Goal: Find contact information: Find contact information

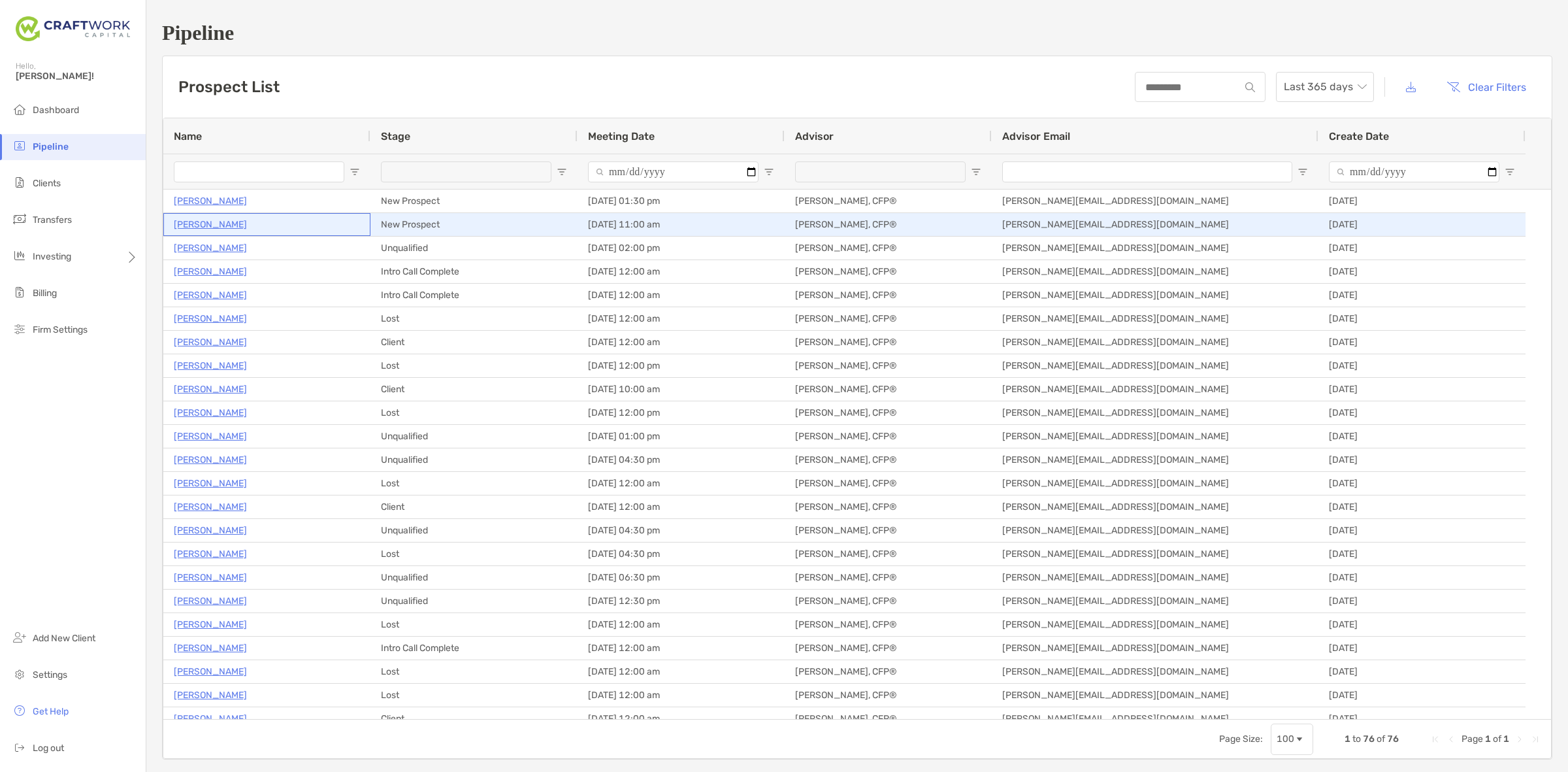
drag, startPoint x: 222, startPoint y: 218, endPoint x: 202, endPoint y: 221, distance: 20.2
click at [202, 221] on p "[PERSON_NAME]" at bounding box center [210, 224] width 73 height 16
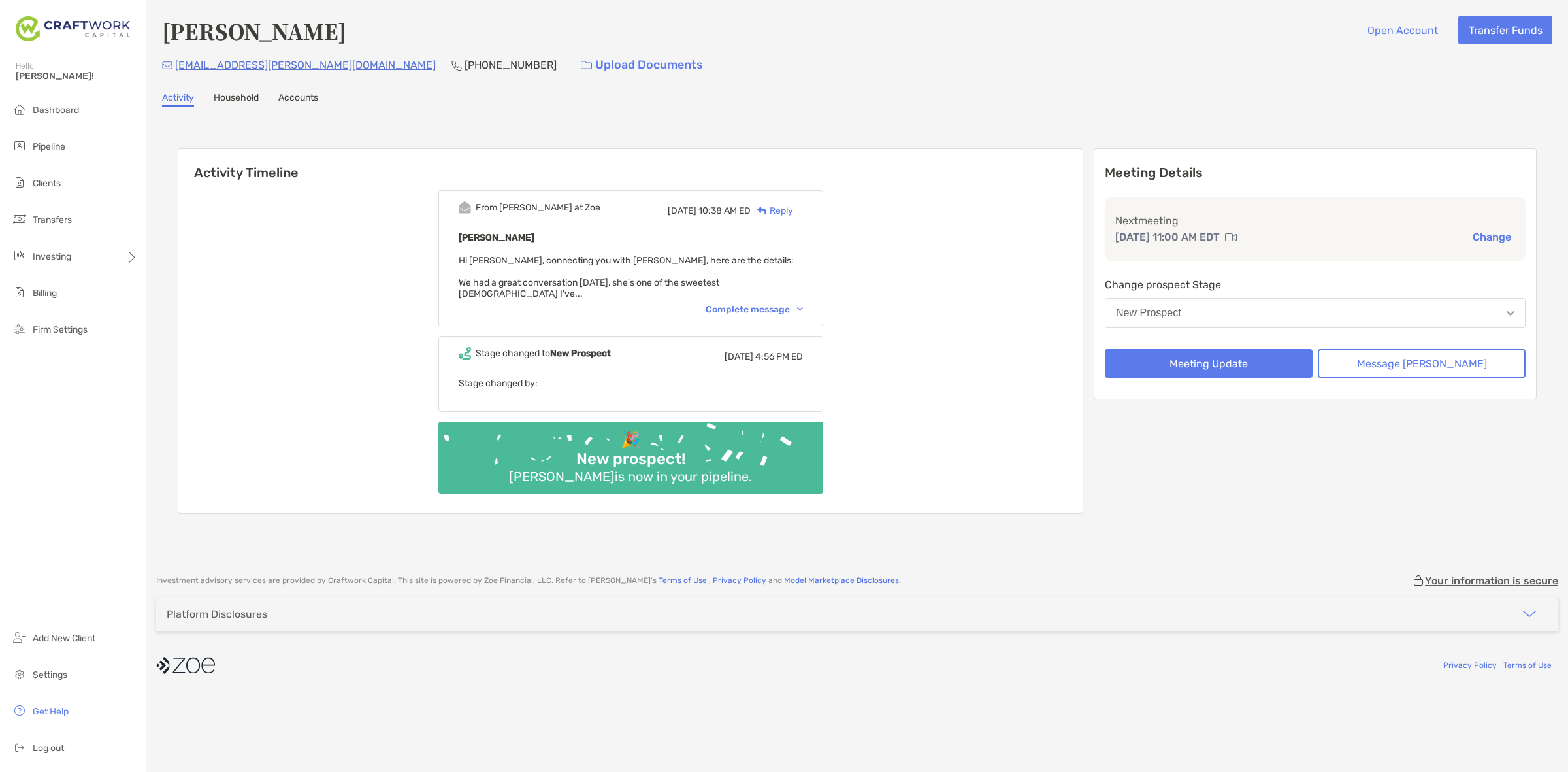
click at [778, 275] on span "Hi Daniel, connecting you with Carol, here are the details: We had a great conv…" at bounding box center [626, 277] width 335 height 45
click at [776, 285] on div "From Paul at Zoe Wed, Aug 27 10:38 AM ED Reply Carol Bailey Hi Daniel, connecti…" at bounding box center [631, 257] width 385 height 136
click at [776, 304] on div "Complete message" at bounding box center [754, 309] width 97 height 11
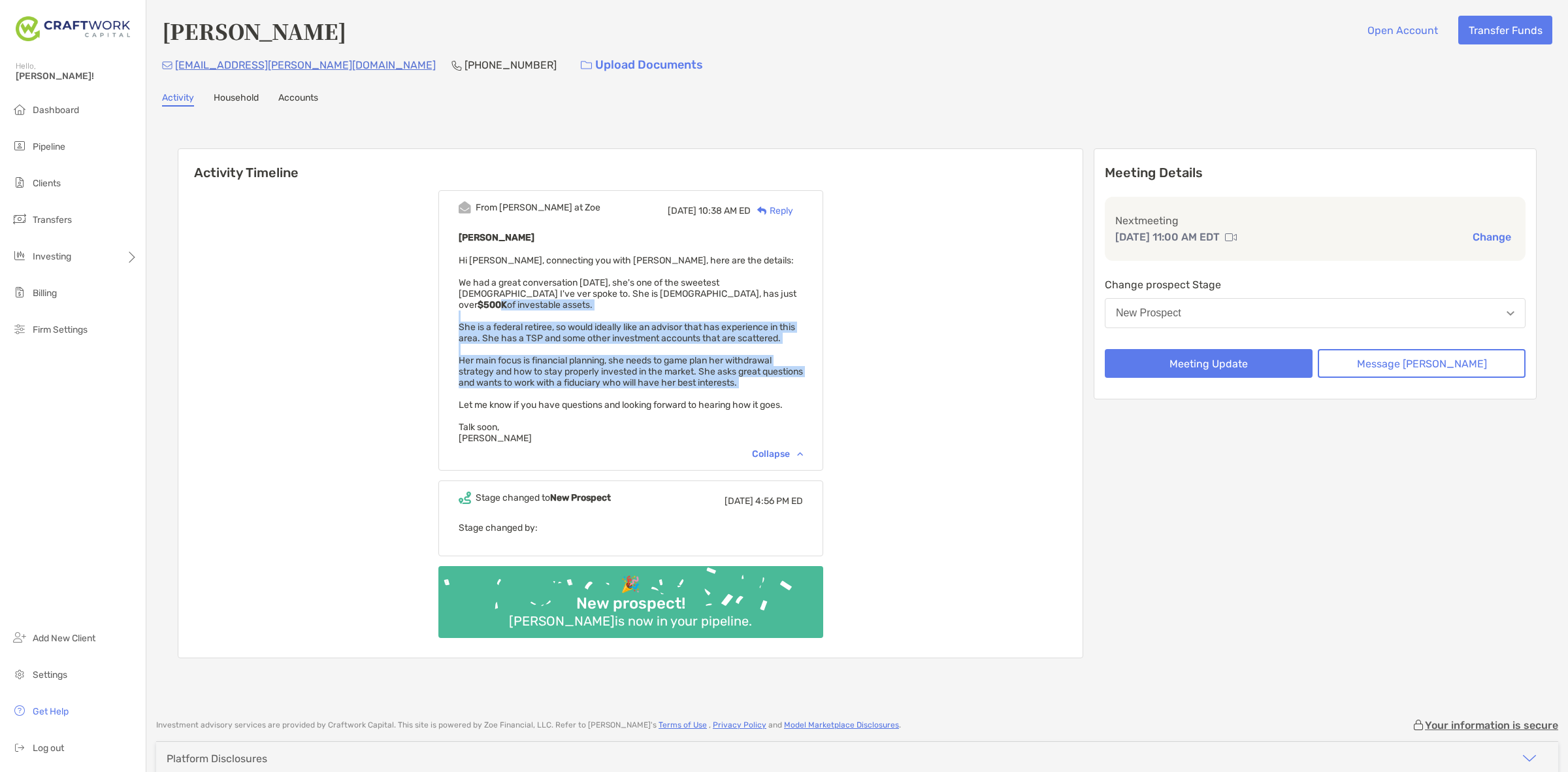
drag, startPoint x: 683, startPoint y: 288, endPoint x: 711, endPoint y: 372, distance: 88.5
click at [711, 372] on div "Carol Bailey Hi Daniel, connecting you with Carol, here are the details: We had…" at bounding box center [631, 337] width 344 height 214
click at [711, 373] on div "Carol Bailey Hi Daniel, connecting you with Carol, here are the details: We had…" at bounding box center [631, 337] width 344 height 214
drag, startPoint x: 711, startPoint y: 380, endPoint x: 703, endPoint y: 268, distance: 112.3
click at [700, 273] on span "Hi Daniel, connecting you with Carol, here are the details: We had a great conv…" at bounding box center [631, 349] width 344 height 189
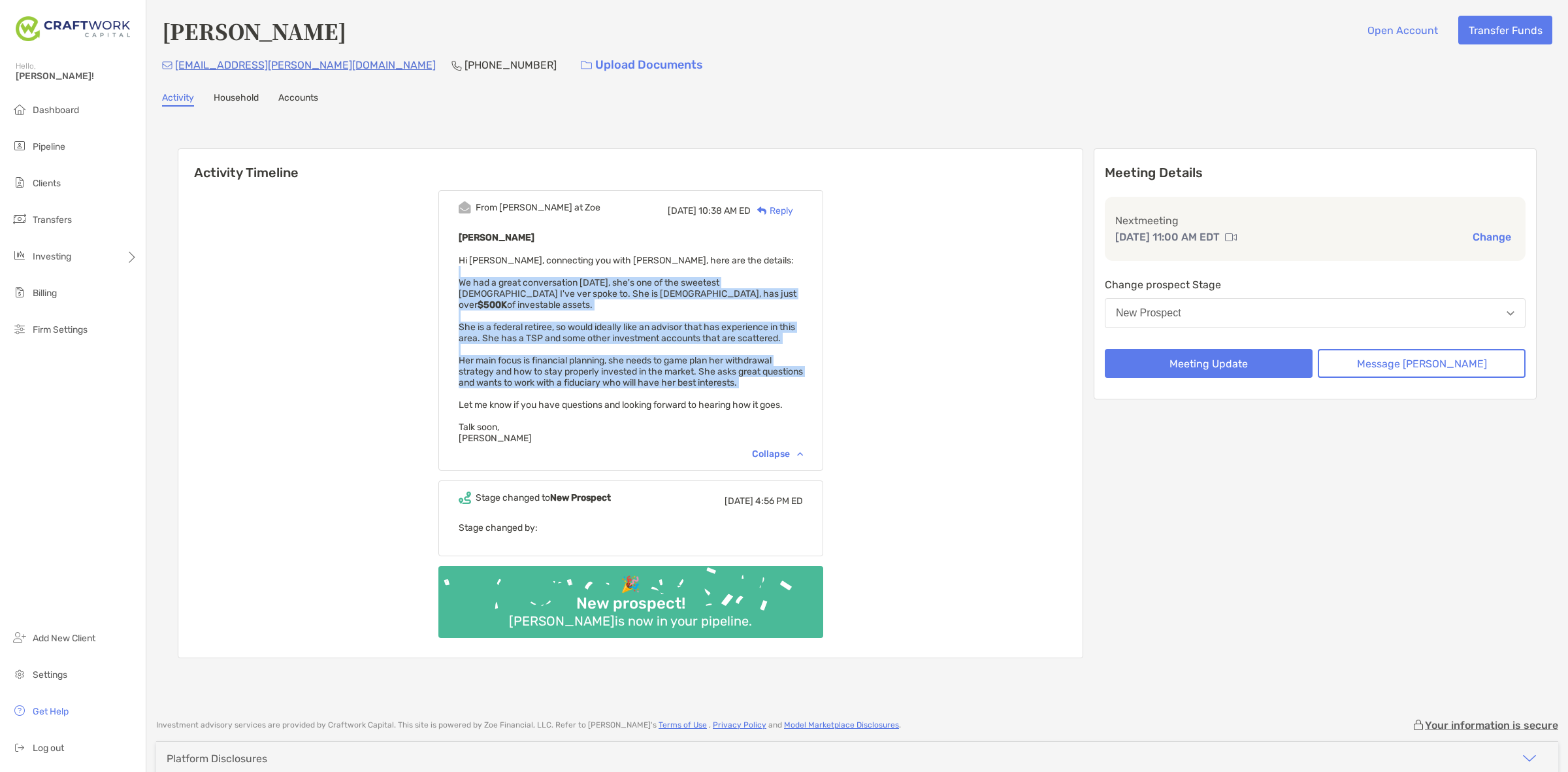
click at [703, 268] on div "Carol Bailey Hi Daniel, connecting you with Carol, here are the details: We had…" at bounding box center [631, 337] width 344 height 214
drag, startPoint x: 703, startPoint y: 268, endPoint x: 696, endPoint y: 374, distance: 106.2
click at [696, 374] on div "Carol Bailey Hi Daniel, connecting you with Carol, here are the details: We had…" at bounding box center [631, 337] width 344 height 214
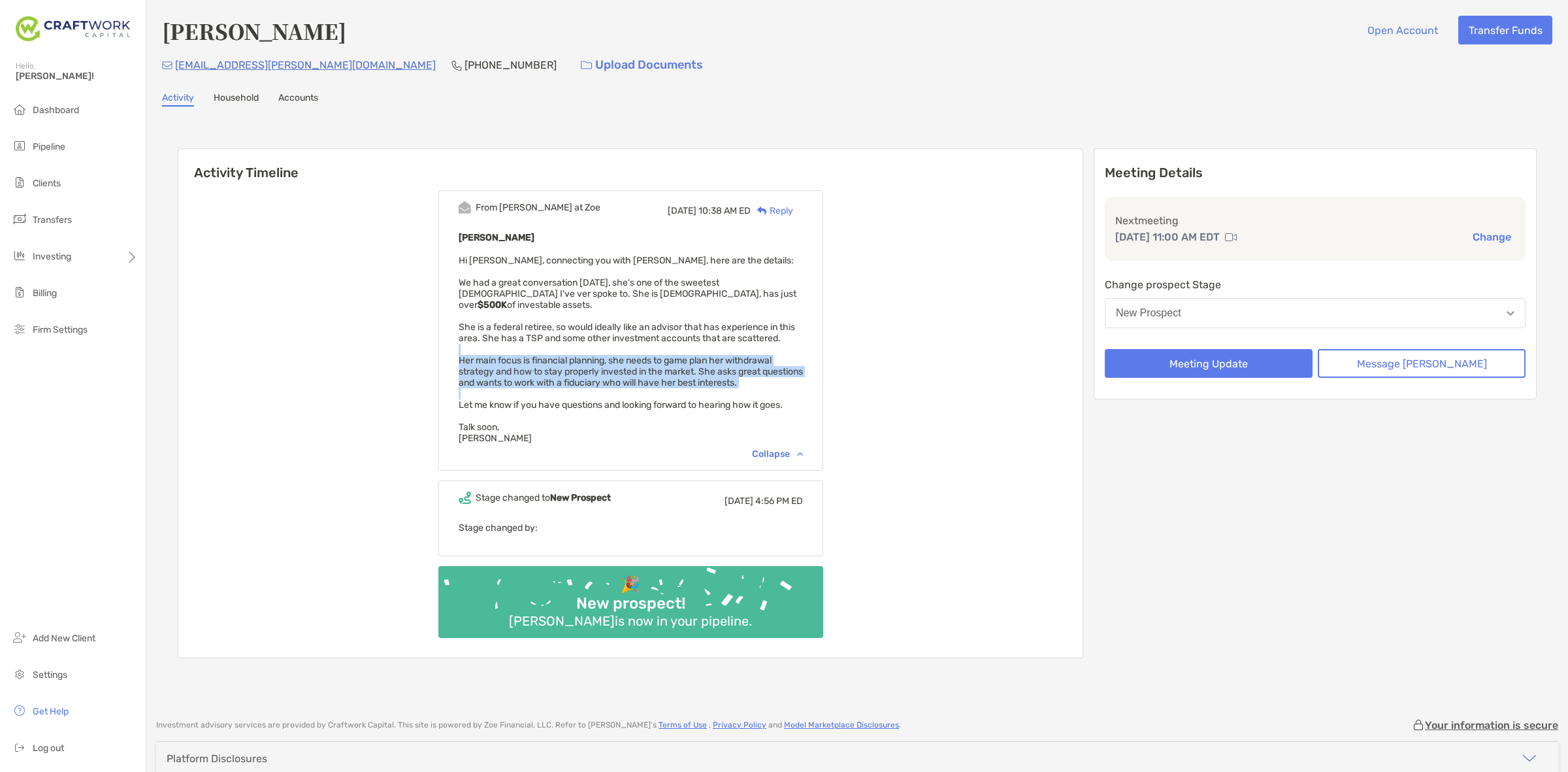
drag, startPoint x: 696, startPoint y: 374, endPoint x: 705, endPoint y: 334, distance: 41.0
click at [705, 334] on div "Carol Bailey Hi Daniel, connecting you with Carol, here are the details: We had…" at bounding box center [631, 337] width 344 height 214
click at [705, 332] on div "Carol Bailey Hi Daniel, connecting you with Carol, here are the details: We had…" at bounding box center [631, 337] width 344 height 214
click at [706, 331] on div "Carol Bailey Hi Daniel, connecting you with Carol, here are the details: We had…" at bounding box center [631, 337] width 344 height 214
drag, startPoint x: 706, startPoint y: 331, endPoint x: 787, endPoint y: 363, distance: 87.1
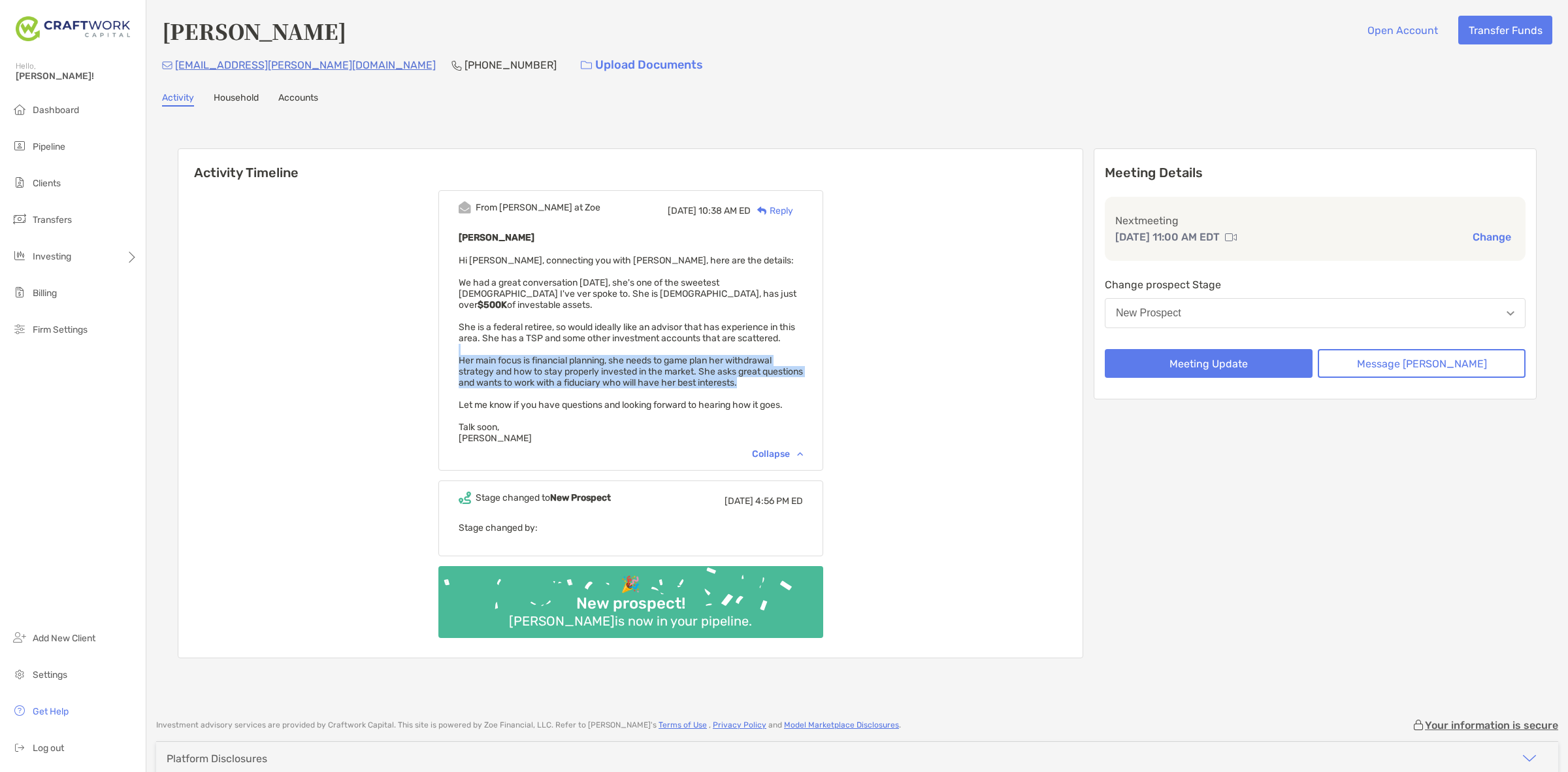
click at [787, 363] on div "Carol Bailey Hi Daniel, connecting you with Carol, here are the details: We had…" at bounding box center [631, 337] width 344 height 214
click at [787, 363] on span "Hi Daniel, connecting you with Carol, here are the details: We had a great conv…" at bounding box center [631, 349] width 344 height 189
drag, startPoint x: 788, startPoint y: 359, endPoint x: 783, endPoint y: 316, distance: 43.3
click at [783, 316] on span "Hi Daniel, connecting you with Carol, here are the details: We had a great conv…" at bounding box center [631, 349] width 344 height 189
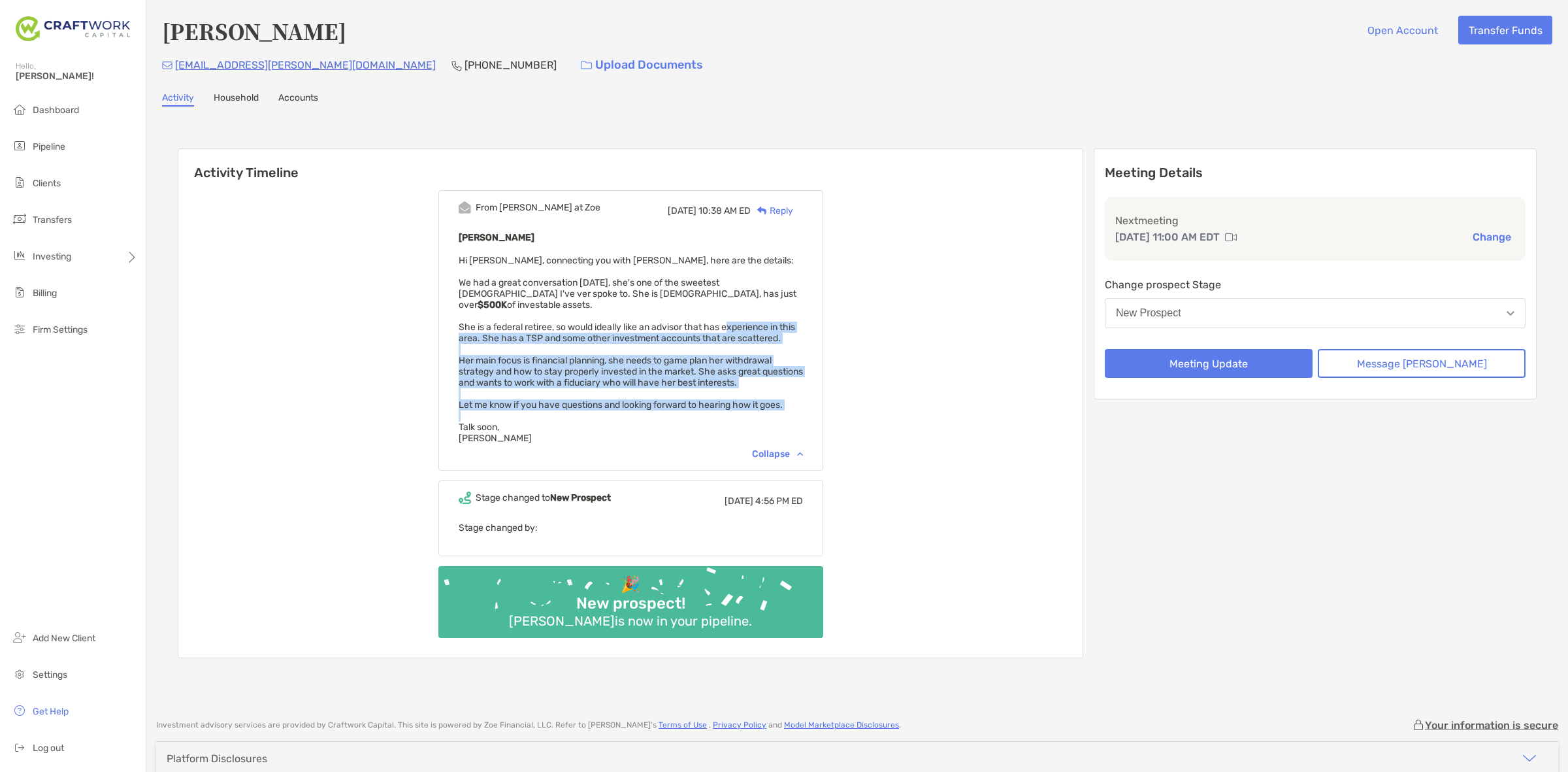
drag, startPoint x: 783, startPoint y: 316, endPoint x: 769, endPoint y: 395, distance: 80.2
click at [769, 395] on div "Carol Bailey Hi Daniel, connecting you with Carol, here are the details: We had…" at bounding box center [631, 337] width 344 height 214
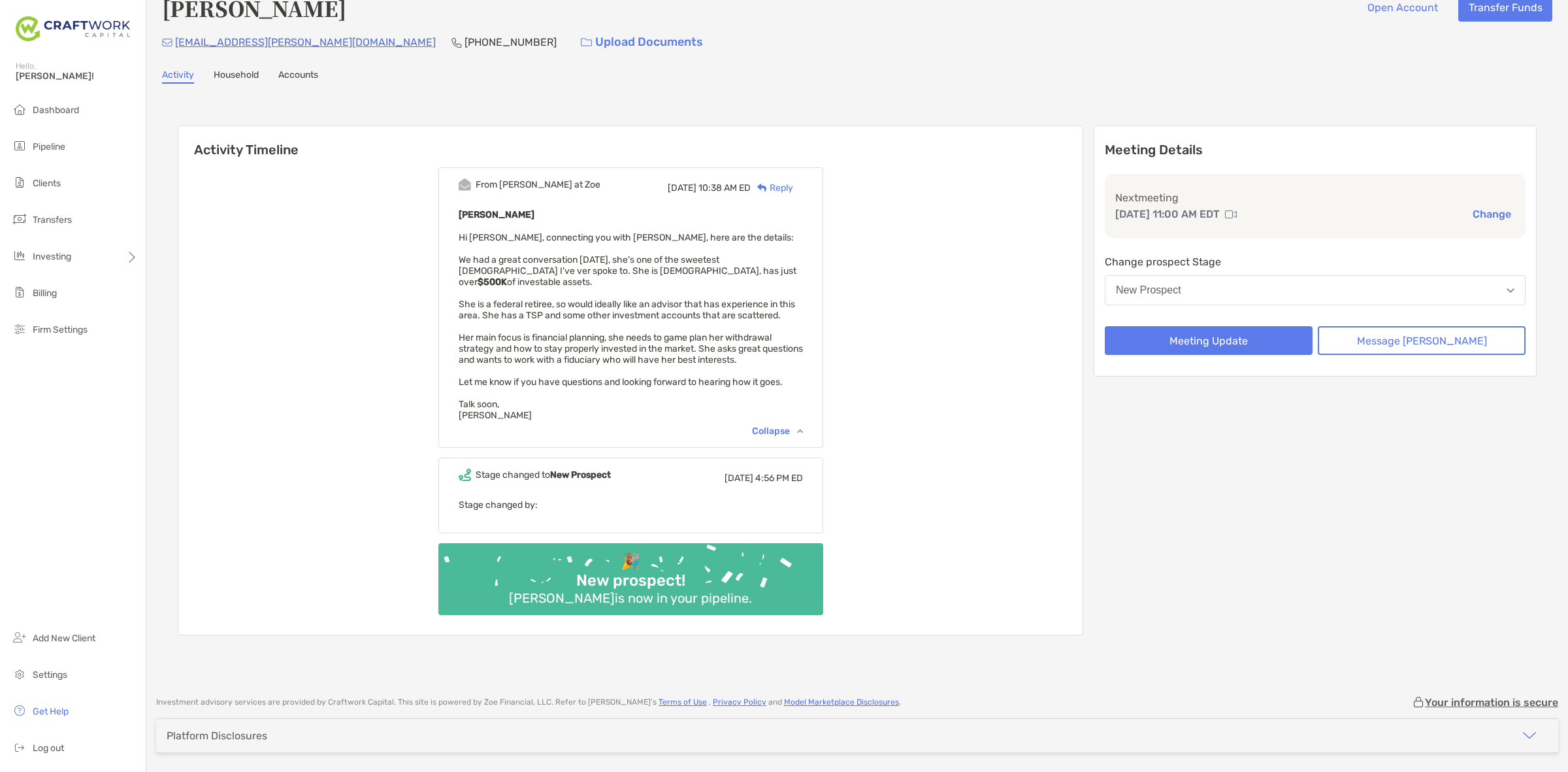
scroll to position [45, 0]
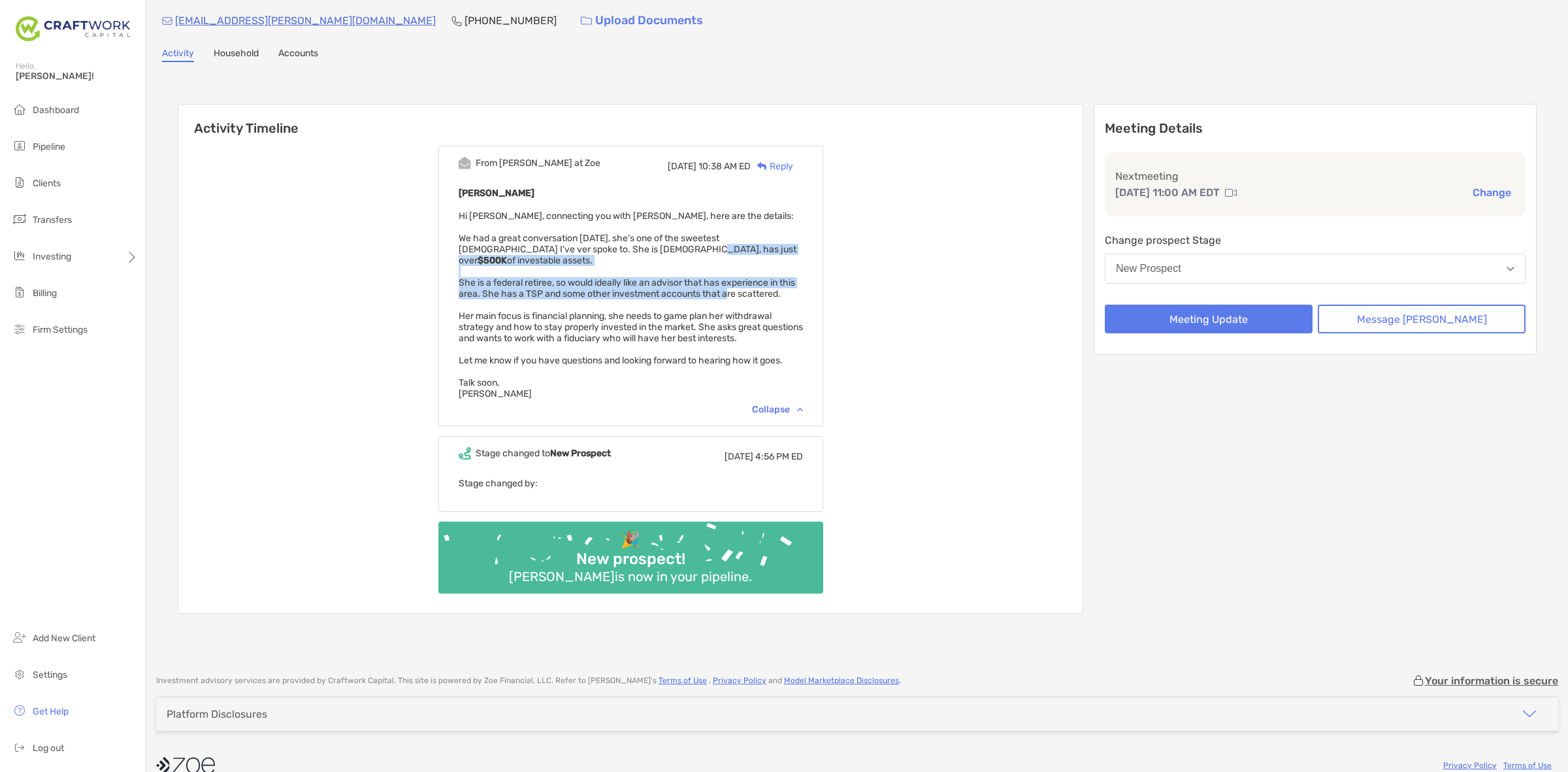
drag, startPoint x: 625, startPoint y: 242, endPoint x: 747, endPoint y: 268, distance: 124.7
click at [746, 272] on span "Hi Daniel, connecting you with Carol, here are the details: We had a great conv…" at bounding box center [631, 305] width 344 height 189
click at [747, 265] on span "Hi Daniel, connecting you with Carol, here are the details: We had a great conv…" at bounding box center [631, 305] width 344 height 189
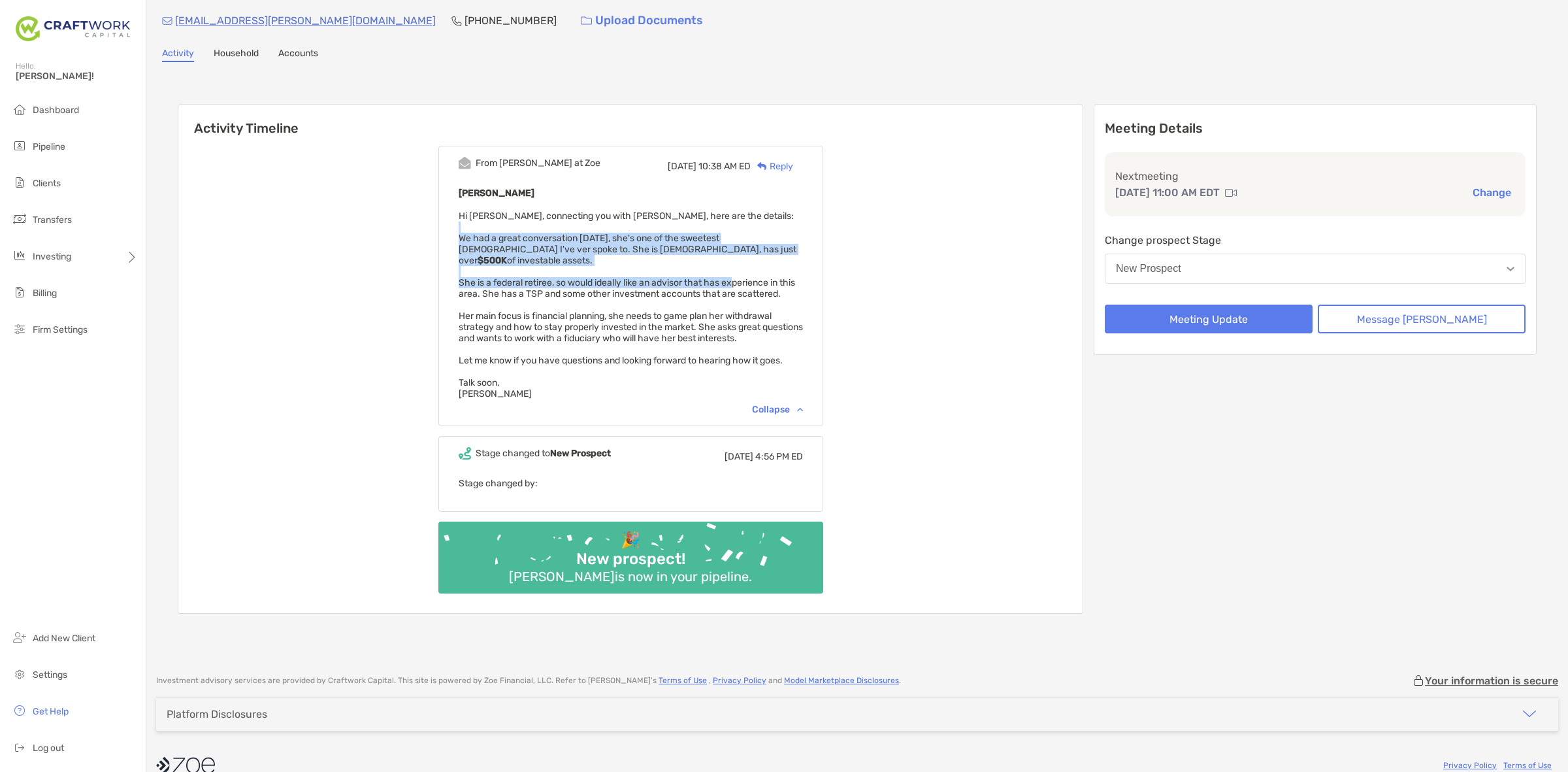
drag, startPoint x: 749, startPoint y: 271, endPoint x: 618, endPoint y: 225, distance: 138.8
click at [618, 225] on div "Carol Bailey Hi Daniel, connecting you with Carol, here are the details: We had…" at bounding box center [631, 292] width 344 height 214
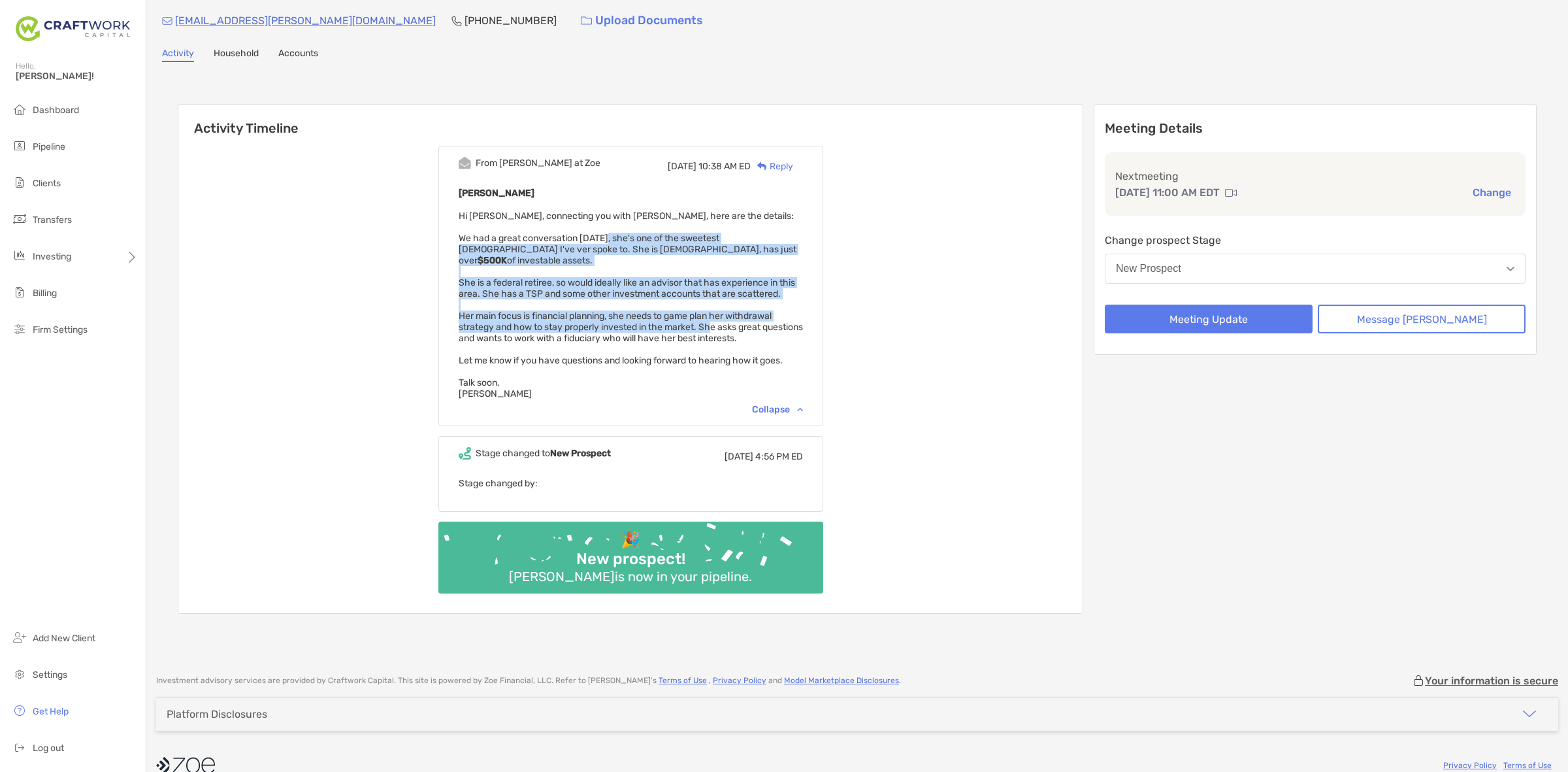
drag, startPoint x: 641, startPoint y: 248, endPoint x: 731, endPoint y: 312, distance: 110.4
click at [730, 312] on span "Hi Daniel, connecting you with Carol, here are the details: We had a great conv…" at bounding box center [631, 305] width 344 height 189
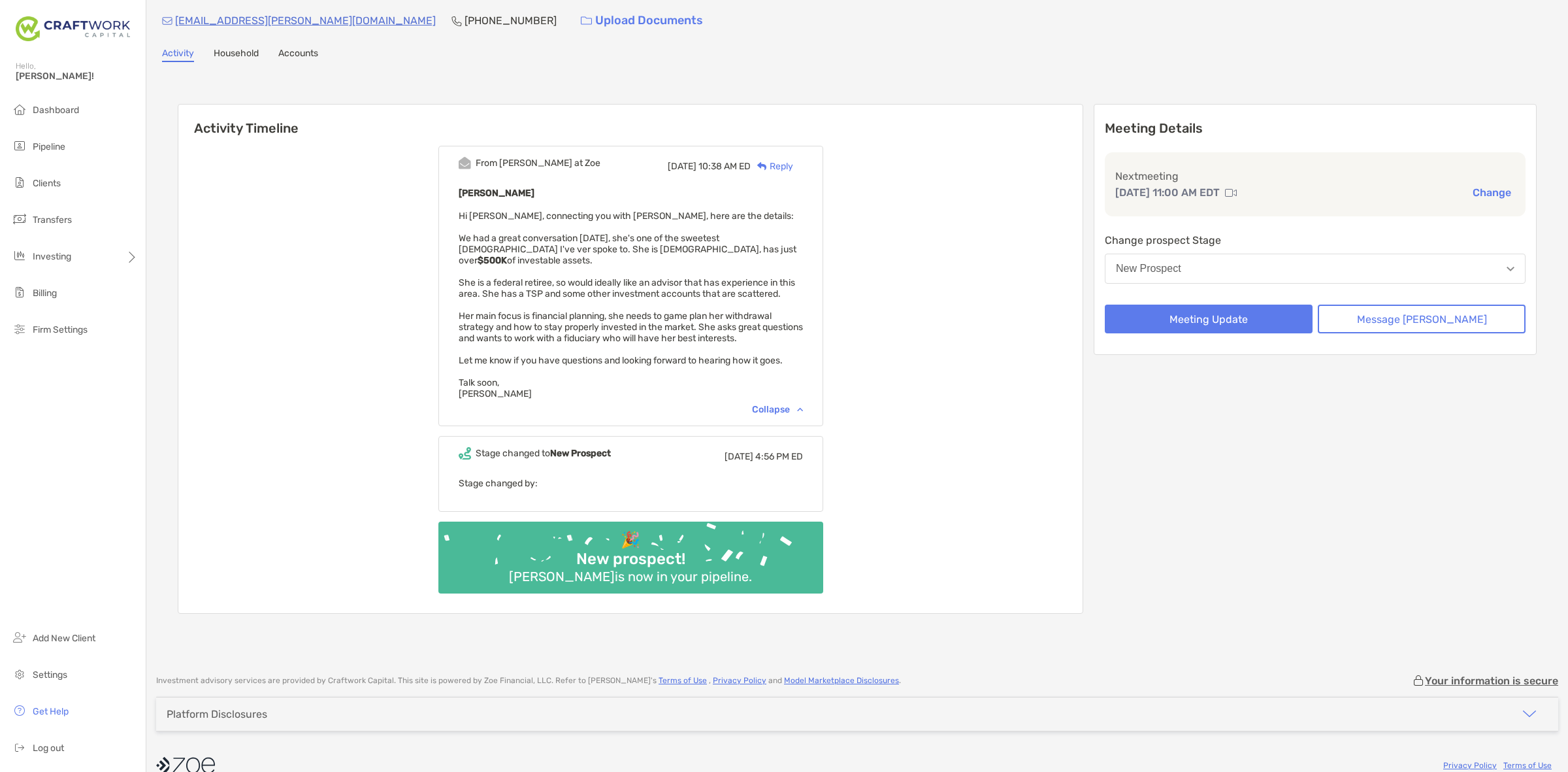
drag, startPoint x: 746, startPoint y: 334, endPoint x: 737, endPoint y: 326, distance: 12.0
click at [739, 327] on div "Carol Bailey Hi Daniel, connecting you with Carol, here are the details: We had…" at bounding box center [631, 292] width 344 height 214
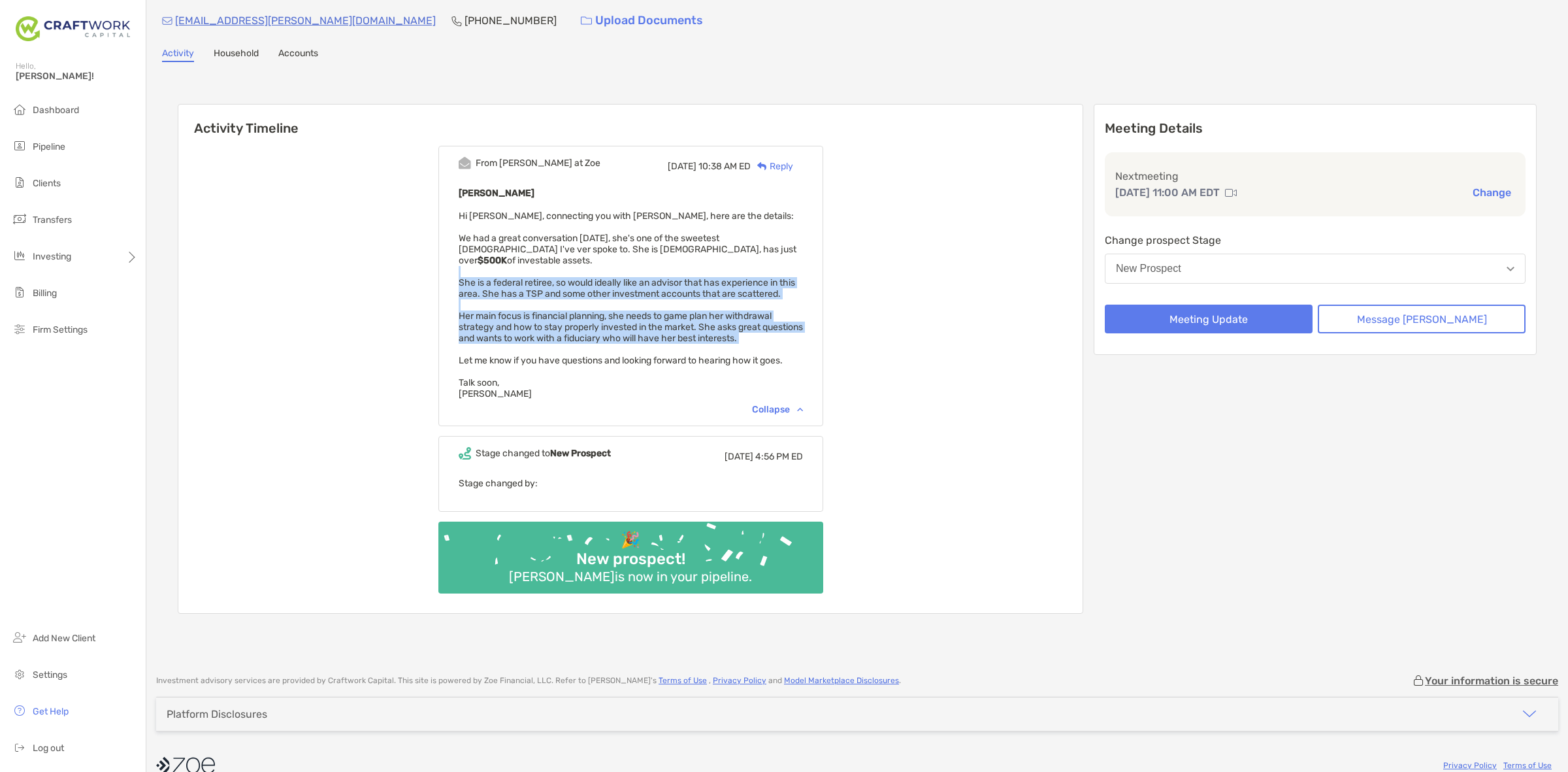
drag, startPoint x: 737, startPoint y: 326, endPoint x: 645, endPoint y: 251, distance: 118.7
click at [645, 251] on div "Carol Bailey Hi Daniel, connecting you with Carol, here are the details: We had…" at bounding box center [631, 292] width 344 height 214
click at [678, 317] on div "Carol Bailey Hi Daniel, connecting you with Carol, here are the details: We had…" at bounding box center [631, 292] width 344 height 214
click at [678, 317] on span "Hi Daniel, connecting you with Carol, here are the details: We had a great conv…" at bounding box center [631, 305] width 344 height 189
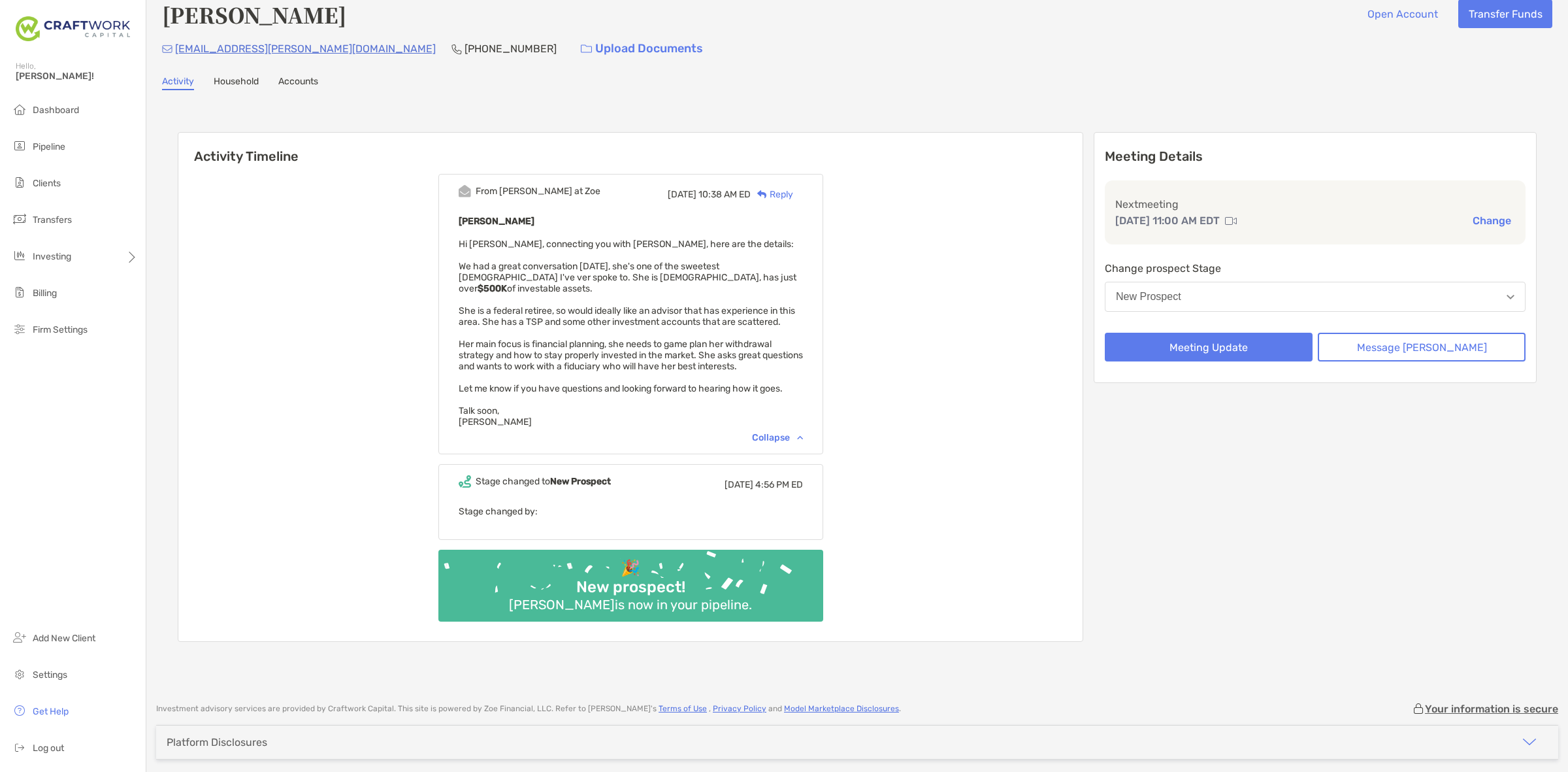
scroll to position [0, 0]
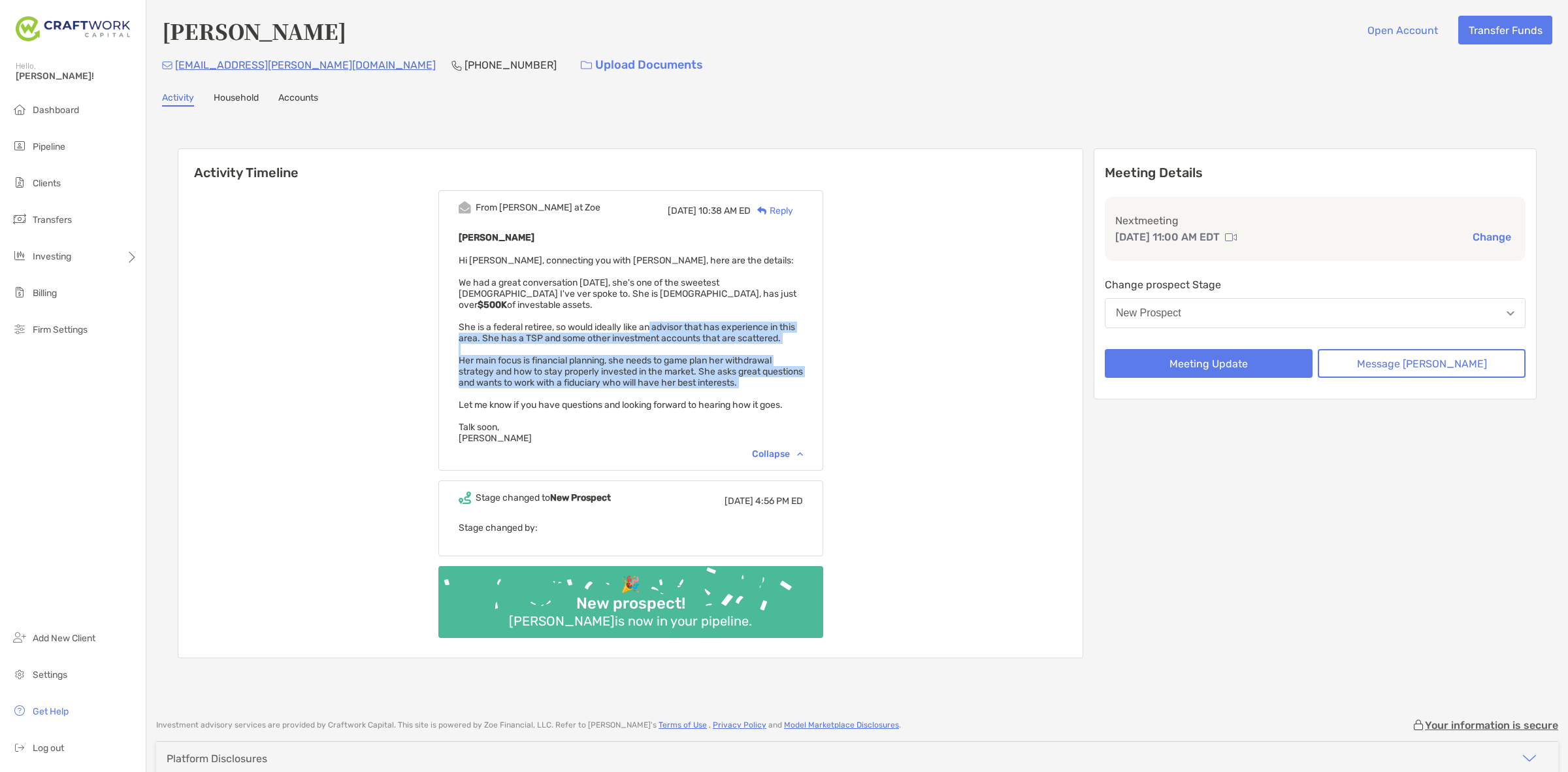
drag, startPoint x: 671, startPoint y: 312, endPoint x: 700, endPoint y: 380, distance: 73.9
click at [700, 380] on span "Hi Daniel, connecting you with Carol, here are the details: We had a great conv…" at bounding box center [631, 349] width 344 height 189
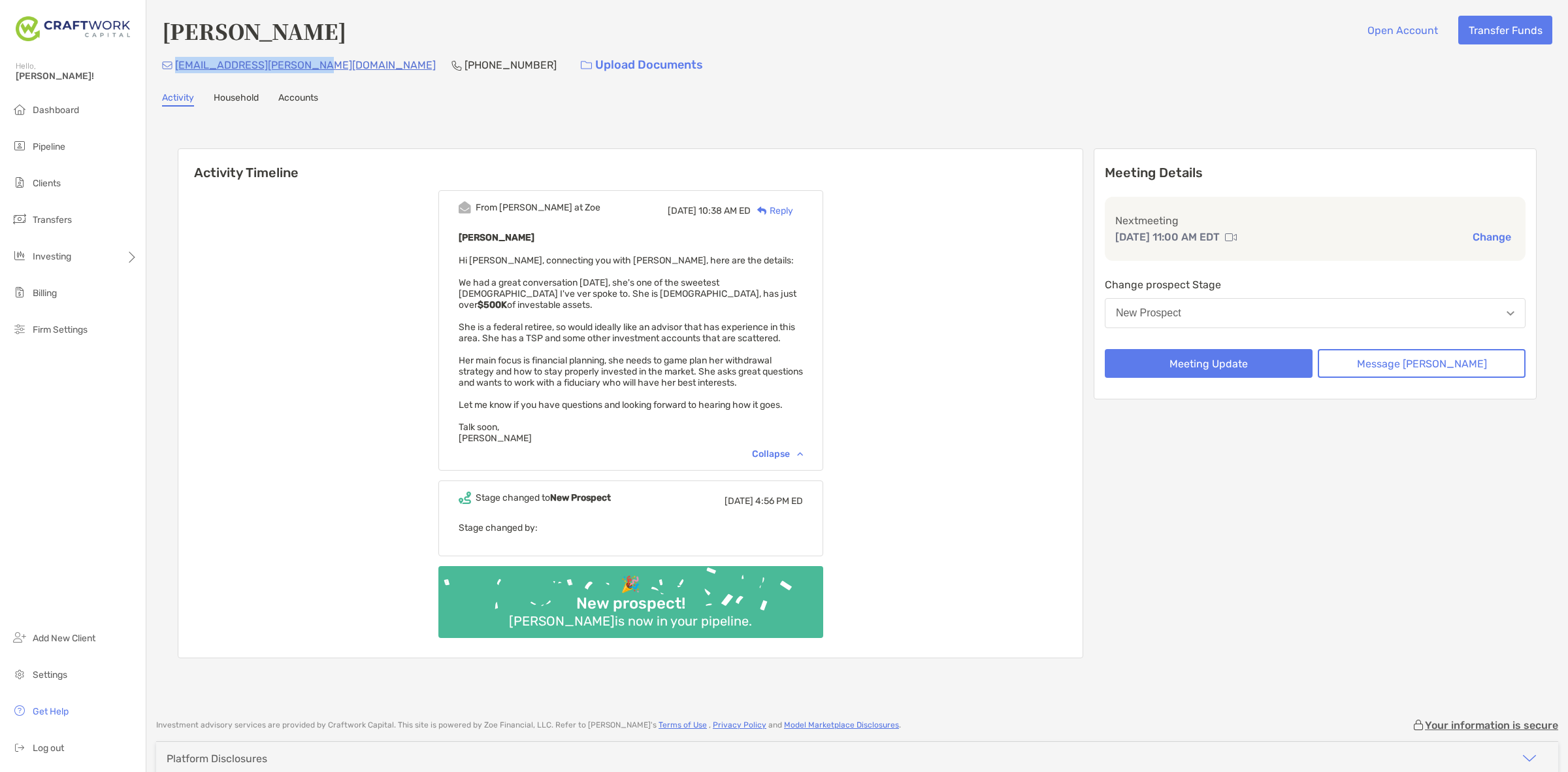
drag, startPoint x: 308, startPoint y: 68, endPoint x: 175, endPoint y: 77, distance: 133.3
click at [175, 77] on div "carol345.bailey@gmail.com (757) 392-5200 Upload Documents" at bounding box center [857, 64] width 1391 height 28
copy p "carol345.bailey@gmail.com"
drag, startPoint x: 415, startPoint y: 63, endPoint x: 338, endPoint y: 79, distance: 78.6
click at [338, 79] on div "Carol Bailey Open Account Transfer Funds carol345.bailey@gmail.com (757) 392-52…" at bounding box center [857, 353] width 1422 height 705
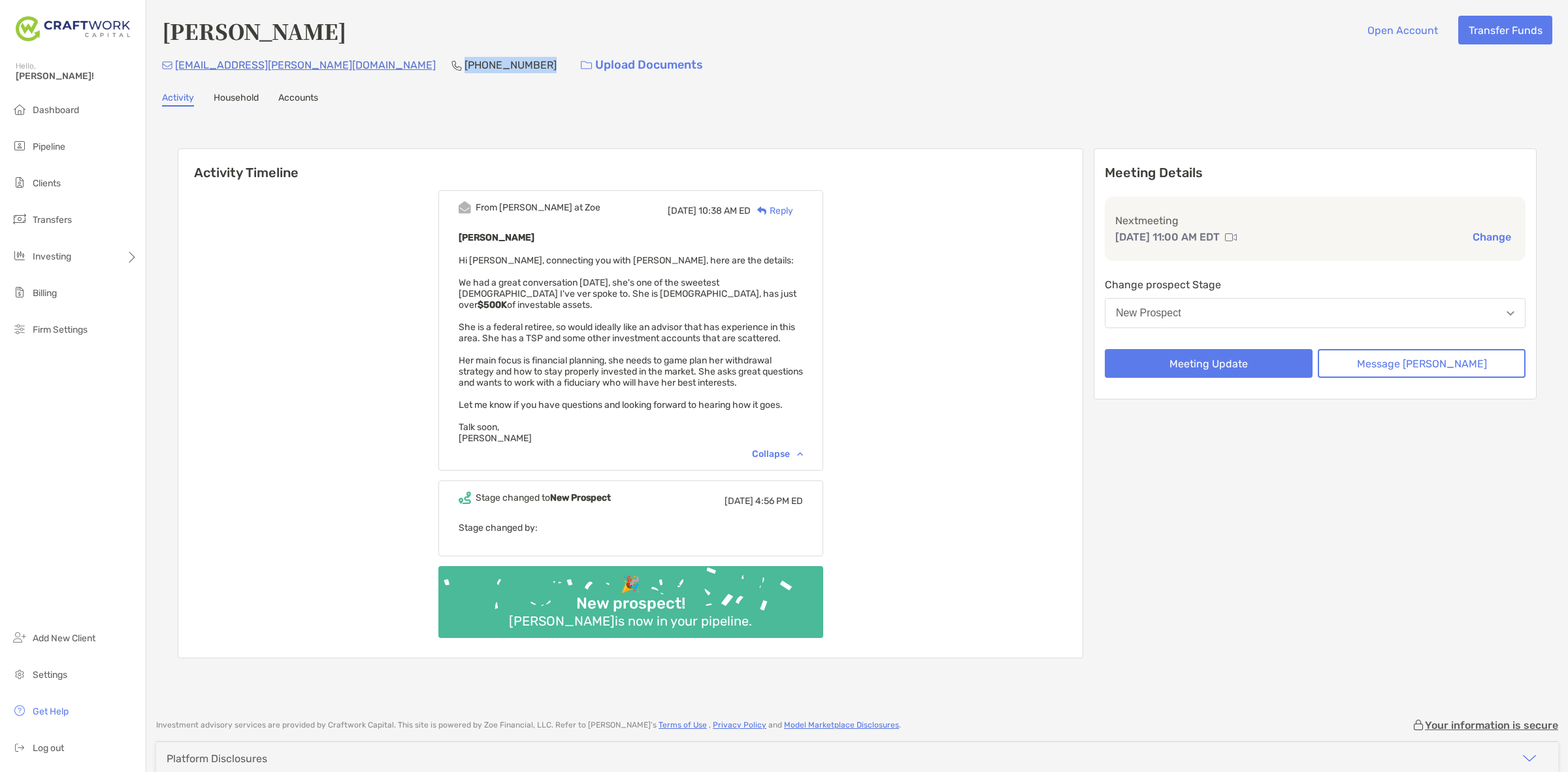
copy p "(757) 392-5200"
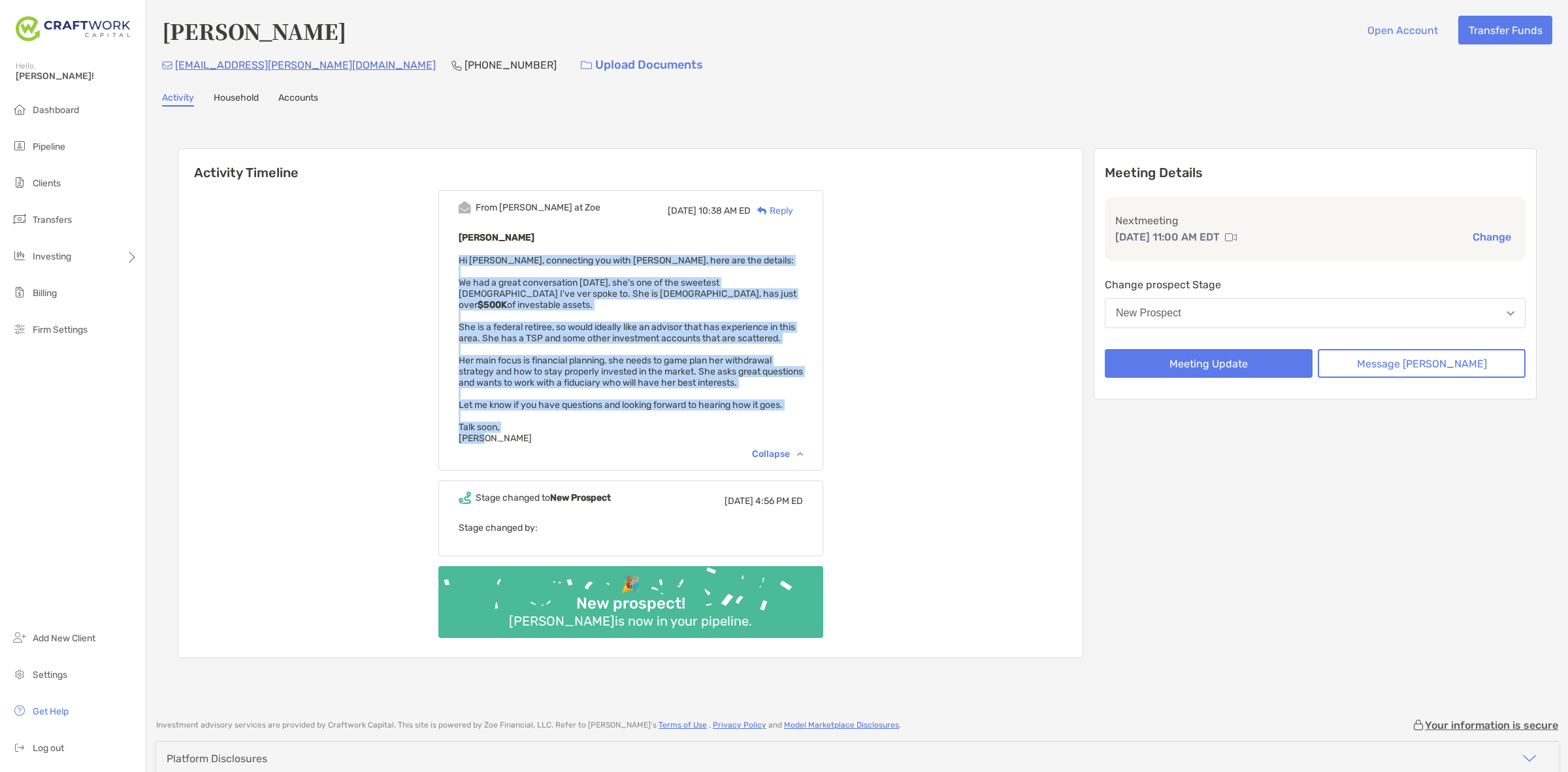
drag, startPoint x: 598, startPoint y: 419, endPoint x: 449, endPoint y: 260, distance: 217.9
click at [449, 260] on div "From Paul at Zoe Wed, Aug 27 10:38 AM ED Reply Carol Bailey Hi Daniel, connecti…" at bounding box center [630, 418] width 905 height 477
copy span "Hi Daniel, connecting you with Carol, here are the details: We had a great conv…"
